Goal: Navigation & Orientation: Find specific page/section

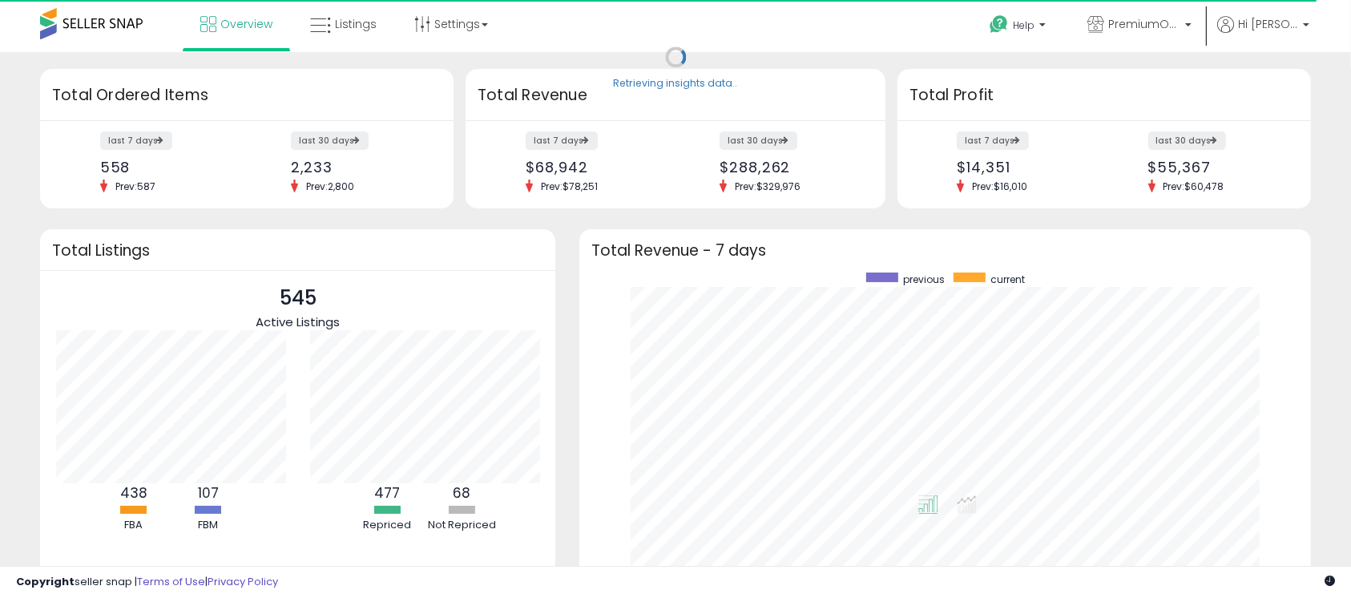
scroll to position [303, 699]
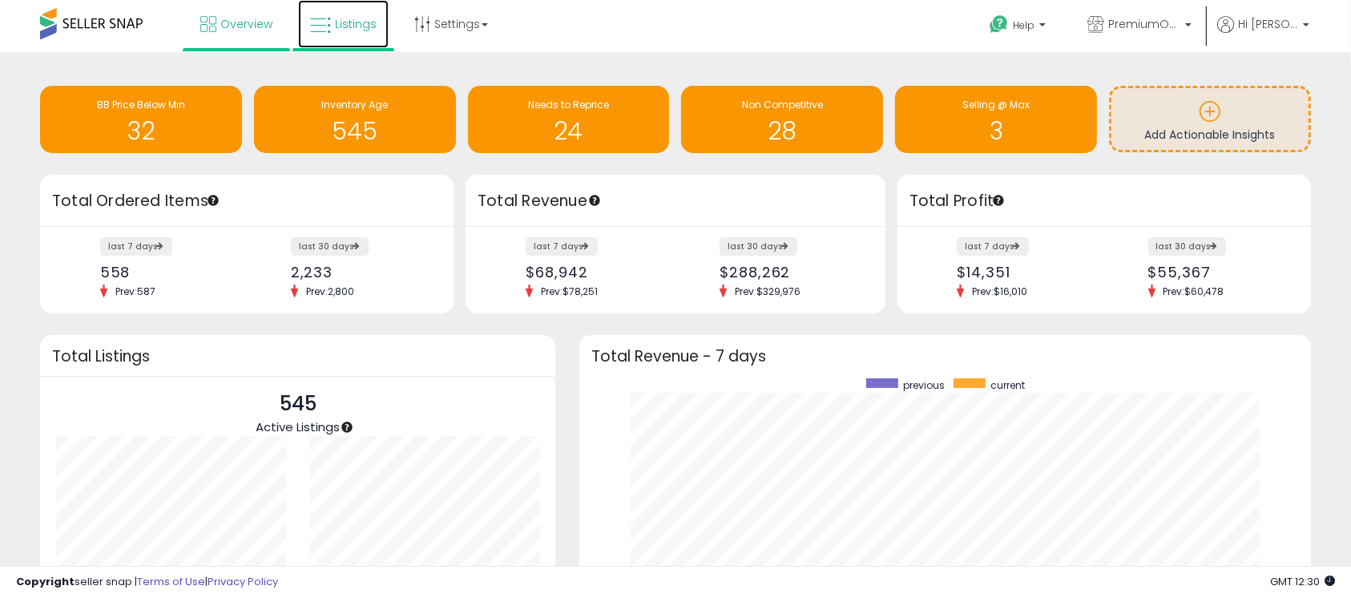
click at [357, 11] on link "Listings" at bounding box center [343, 24] width 91 height 48
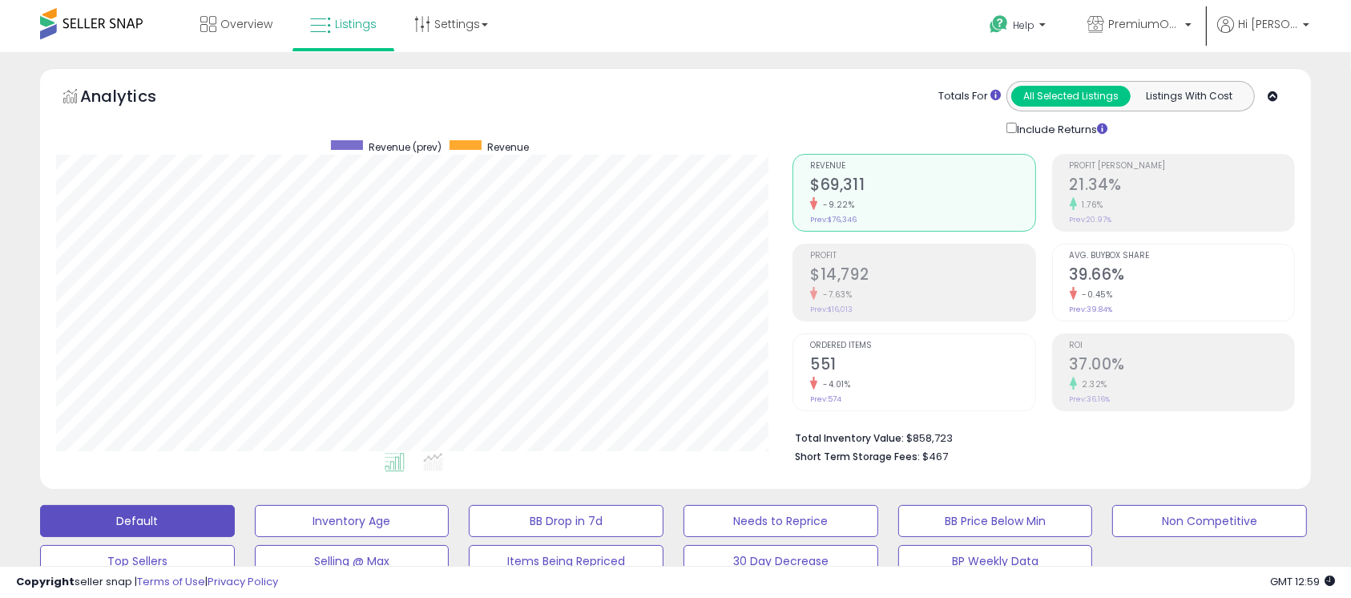
scroll to position [328, 737]
